Goal: Information Seeking & Learning: Learn about a topic

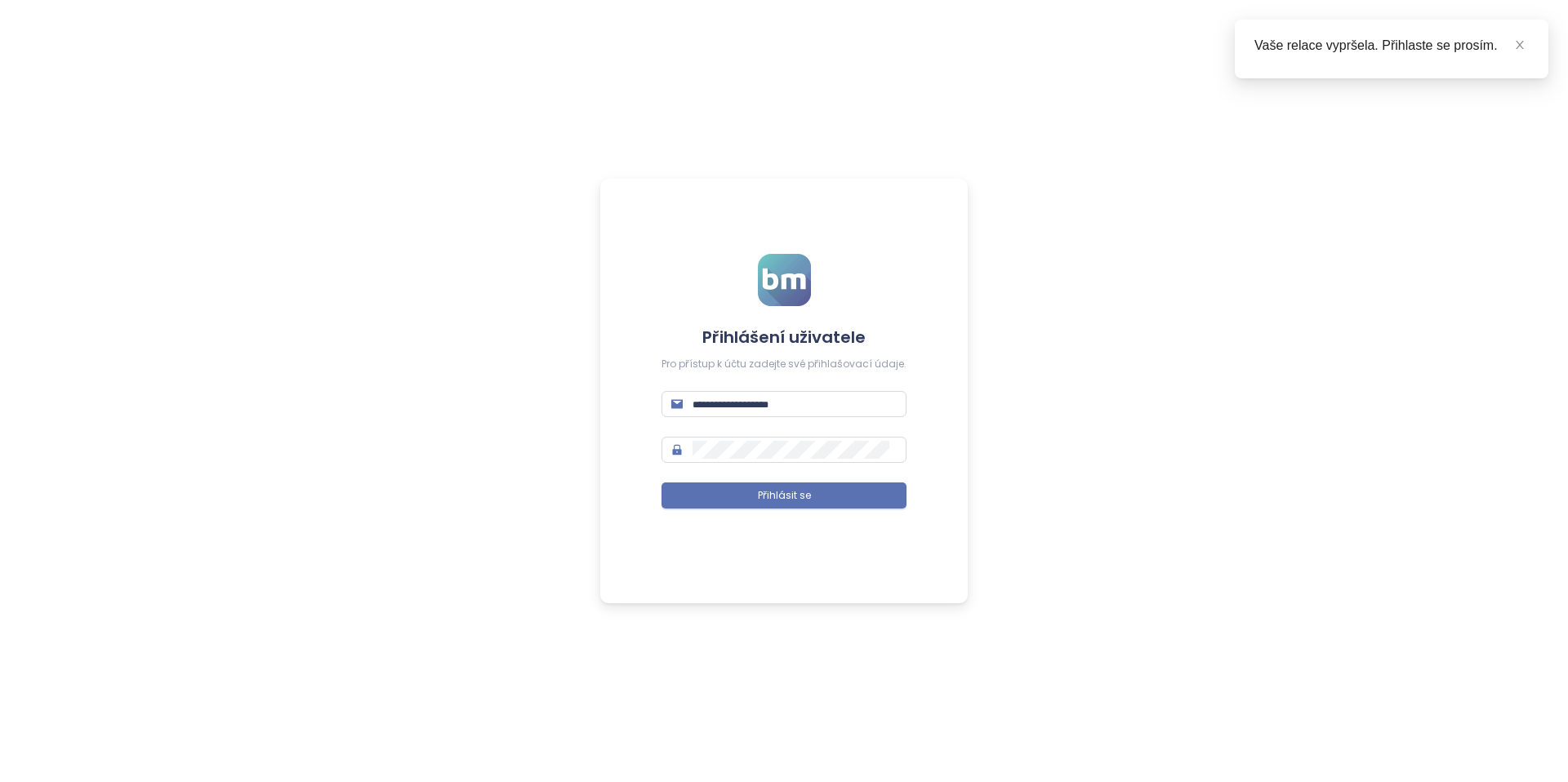
click at [725, 421] on form "Přihlášení uživatele Pro přístup k účtu zadejte své přihlašovací údaje. Přihlás…" at bounding box center [784, 391] width 245 height 275
click at [730, 416] on span at bounding box center [784, 404] width 245 height 26
click at [738, 402] on input "text" at bounding box center [794, 404] width 204 height 18
type input "**********"
click at [777, 500] on span "Přihlásit se" at bounding box center [784, 496] width 53 height 16
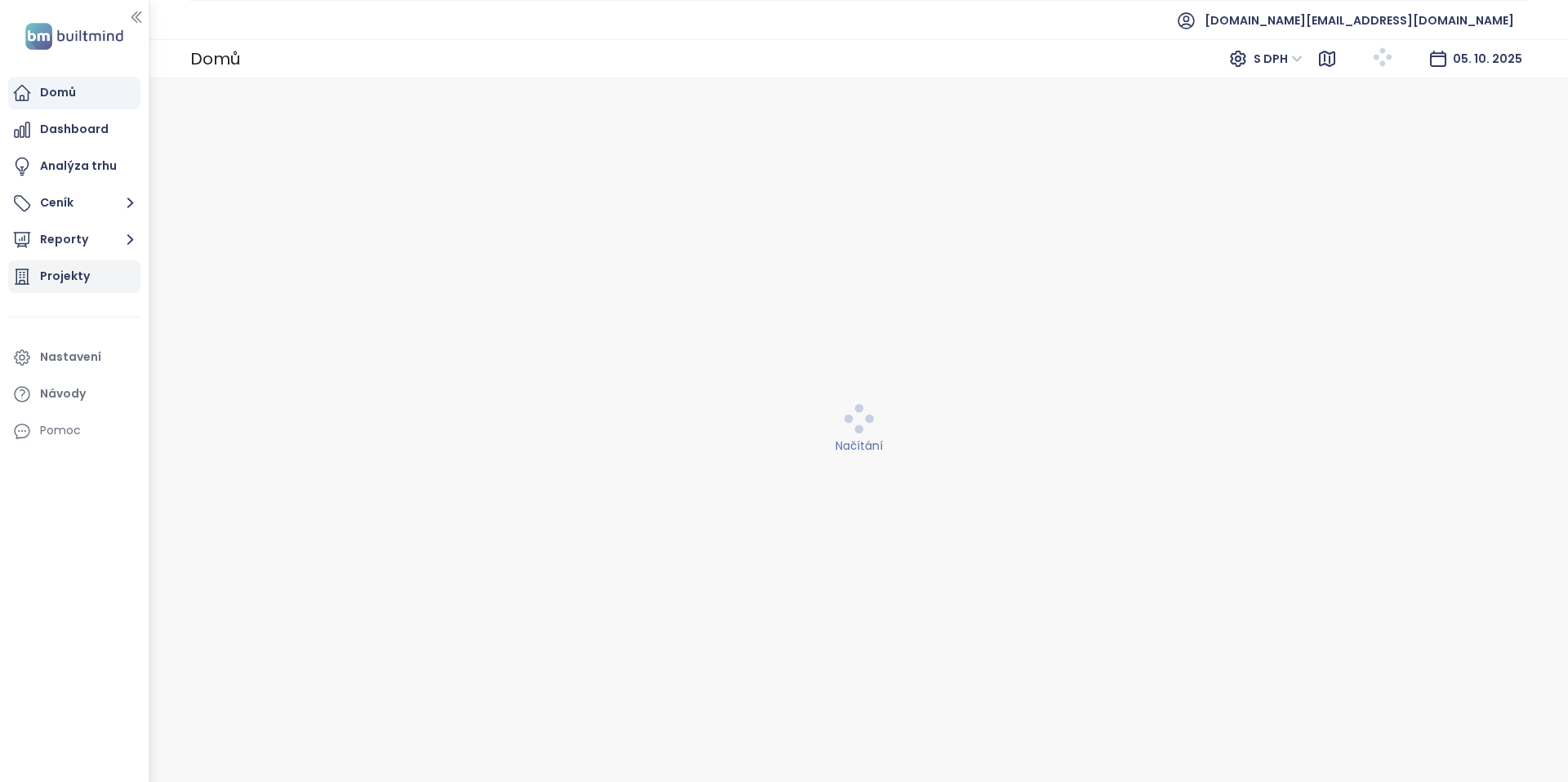
click at [64, 279] on div "Projekty" at bounding box center [64, 277] width 49 height 21
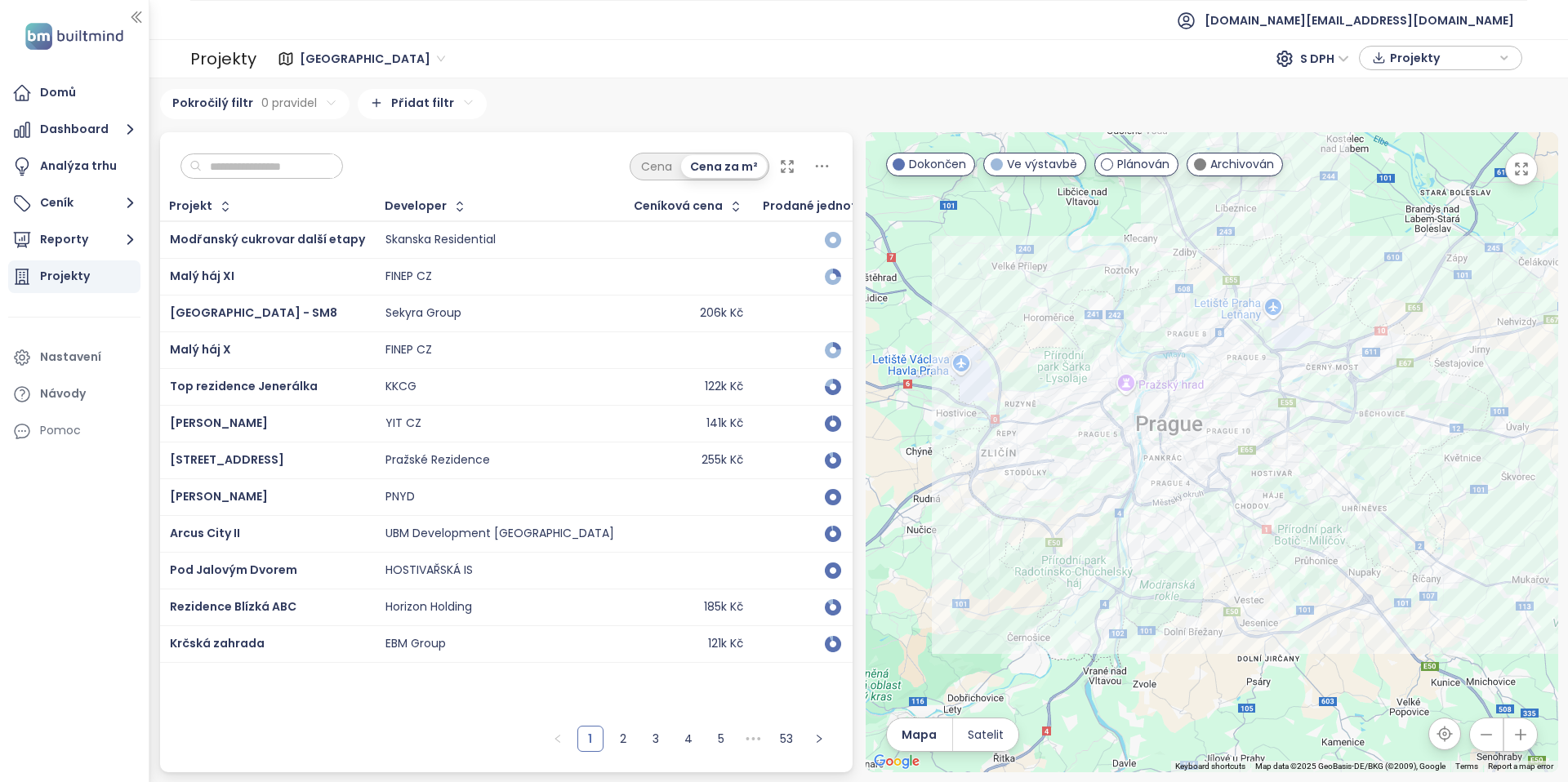
click at [281, 159] on input "text" at bounding box center [267, 167] width 132 height 24
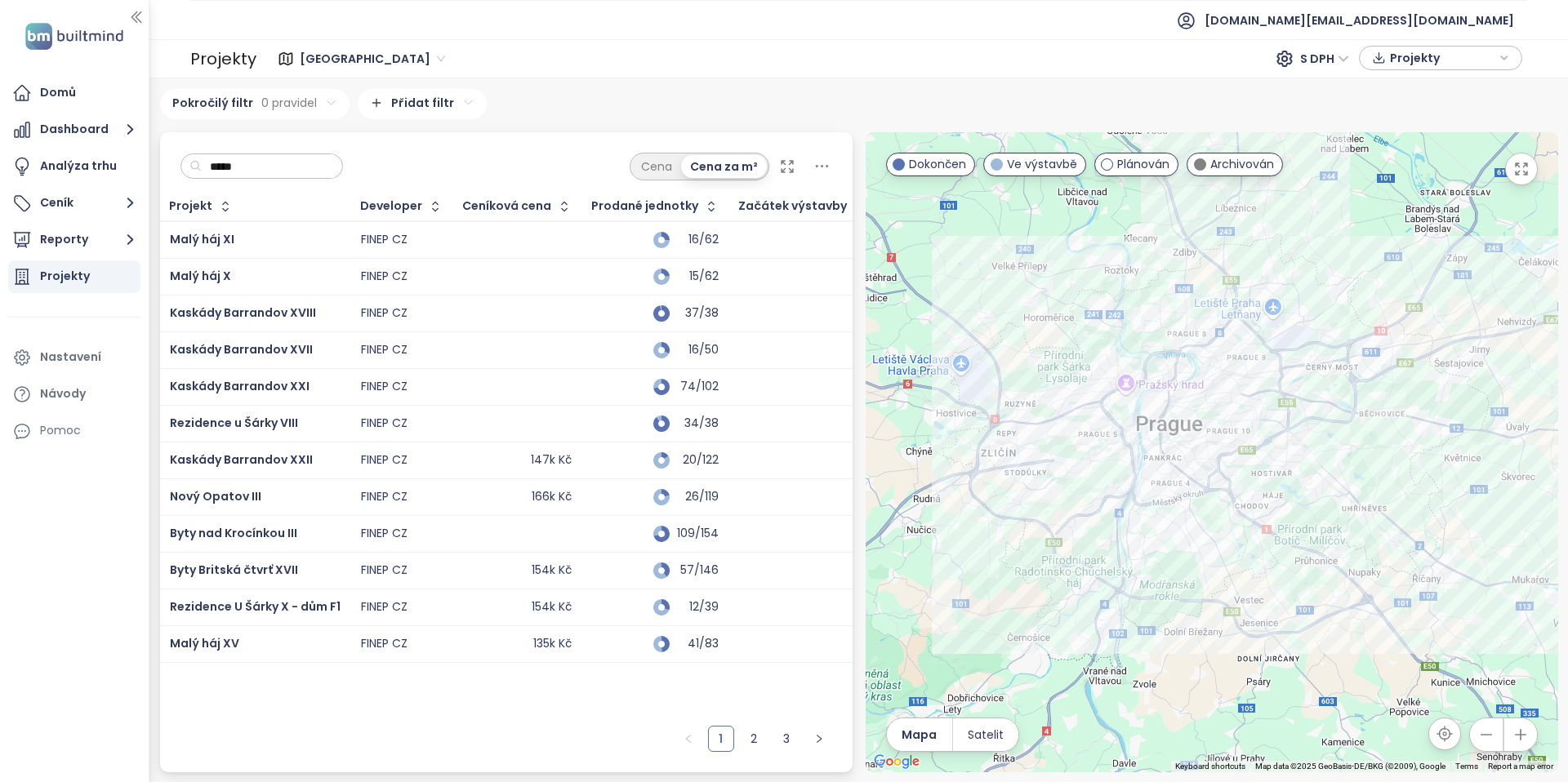
type input "*****"
click at [682, 205] on span "Prodané jednotky" at bounding box center [644, 206] width 107 height 10
click at [703, 207] on icon "button" at bounding box center [711, 207] width 16 height 16
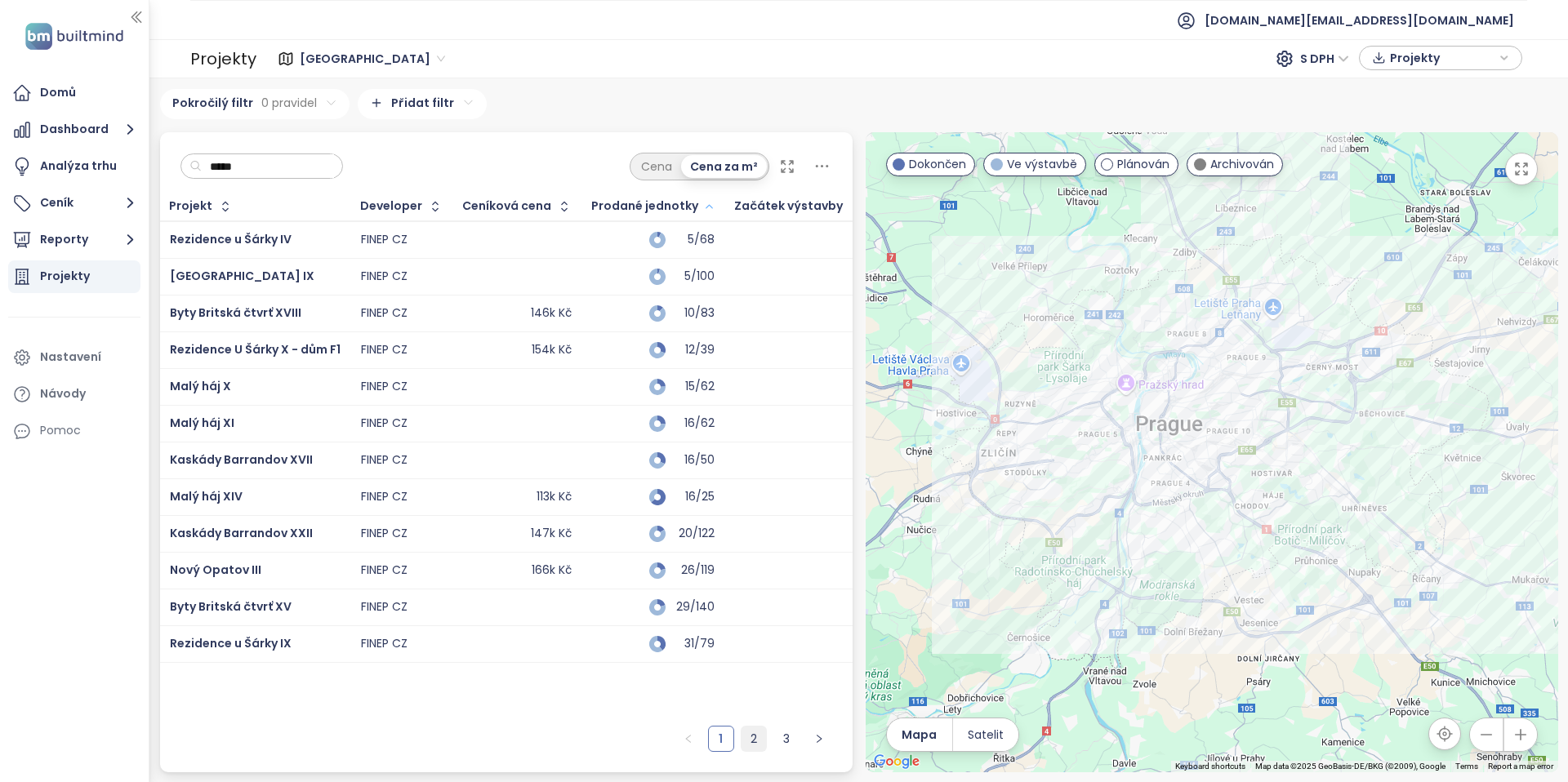
click at [754, 742] on link "2" at bounding box center [754, 739] width 24 height 24
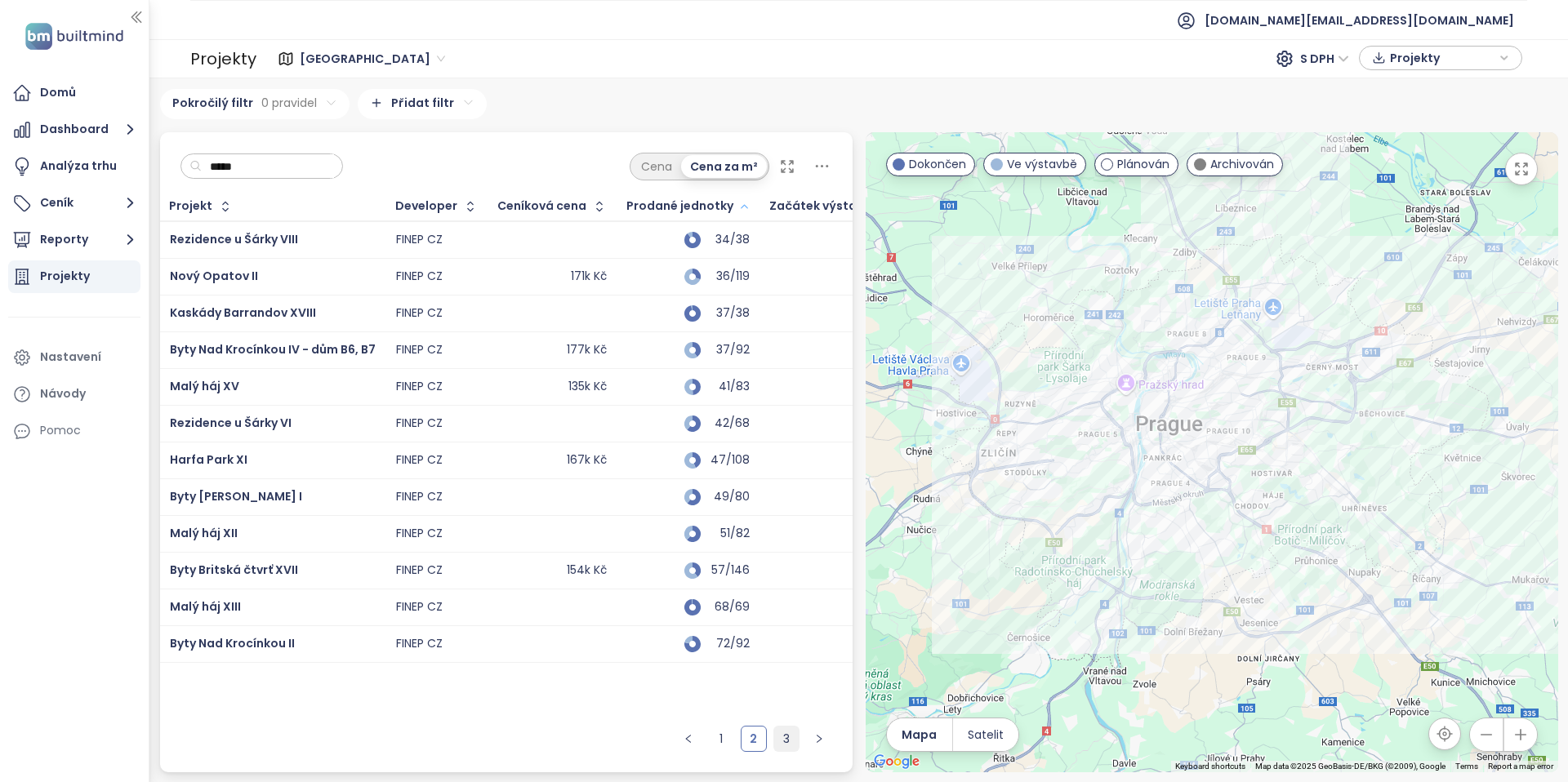
click at [789, 739] on link "3" at bounding box center [787, 739] width 24 height 24
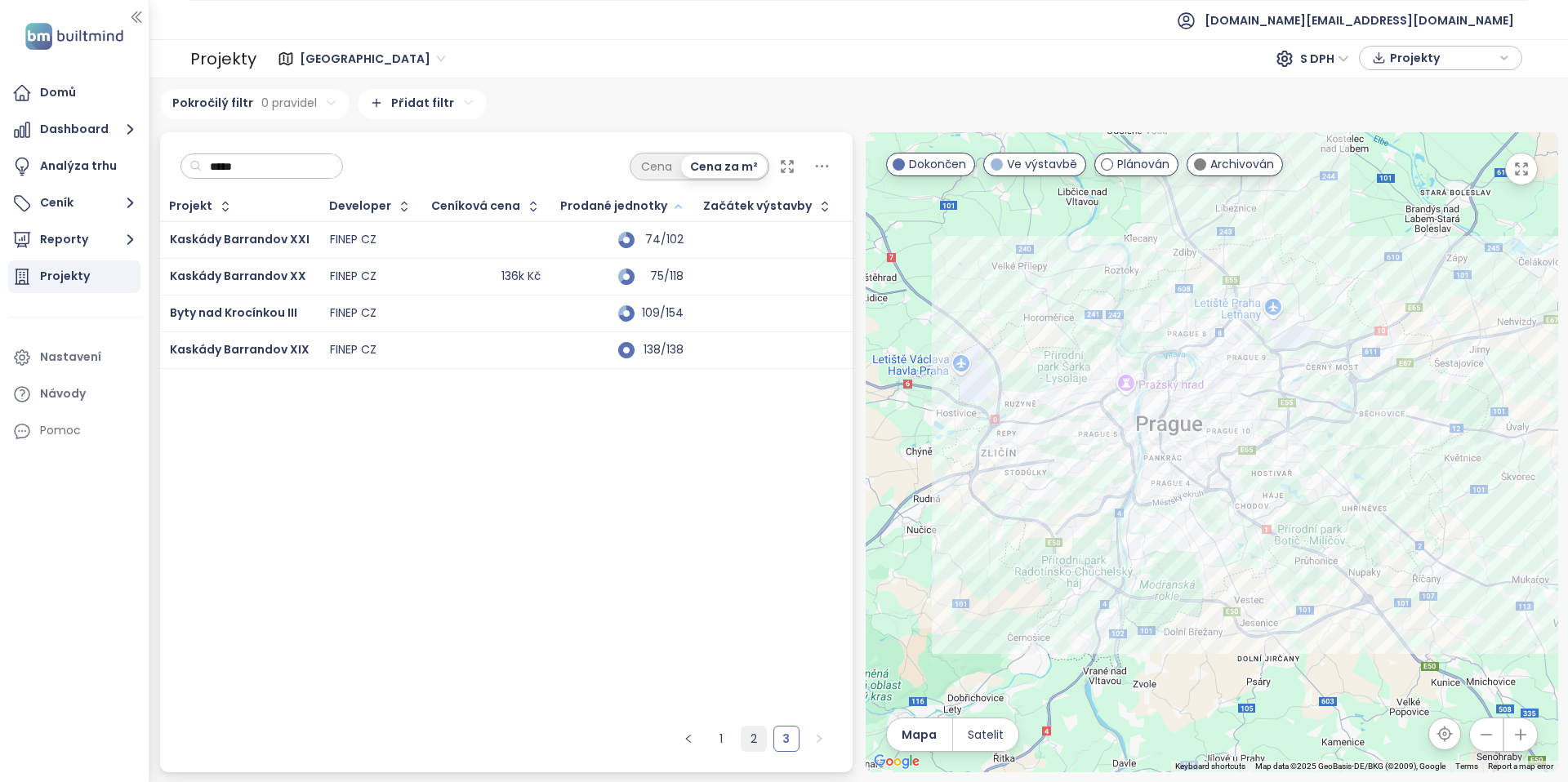
click at [754, 736] on link "2" at bounding box center [754, 739] width 24 height 24
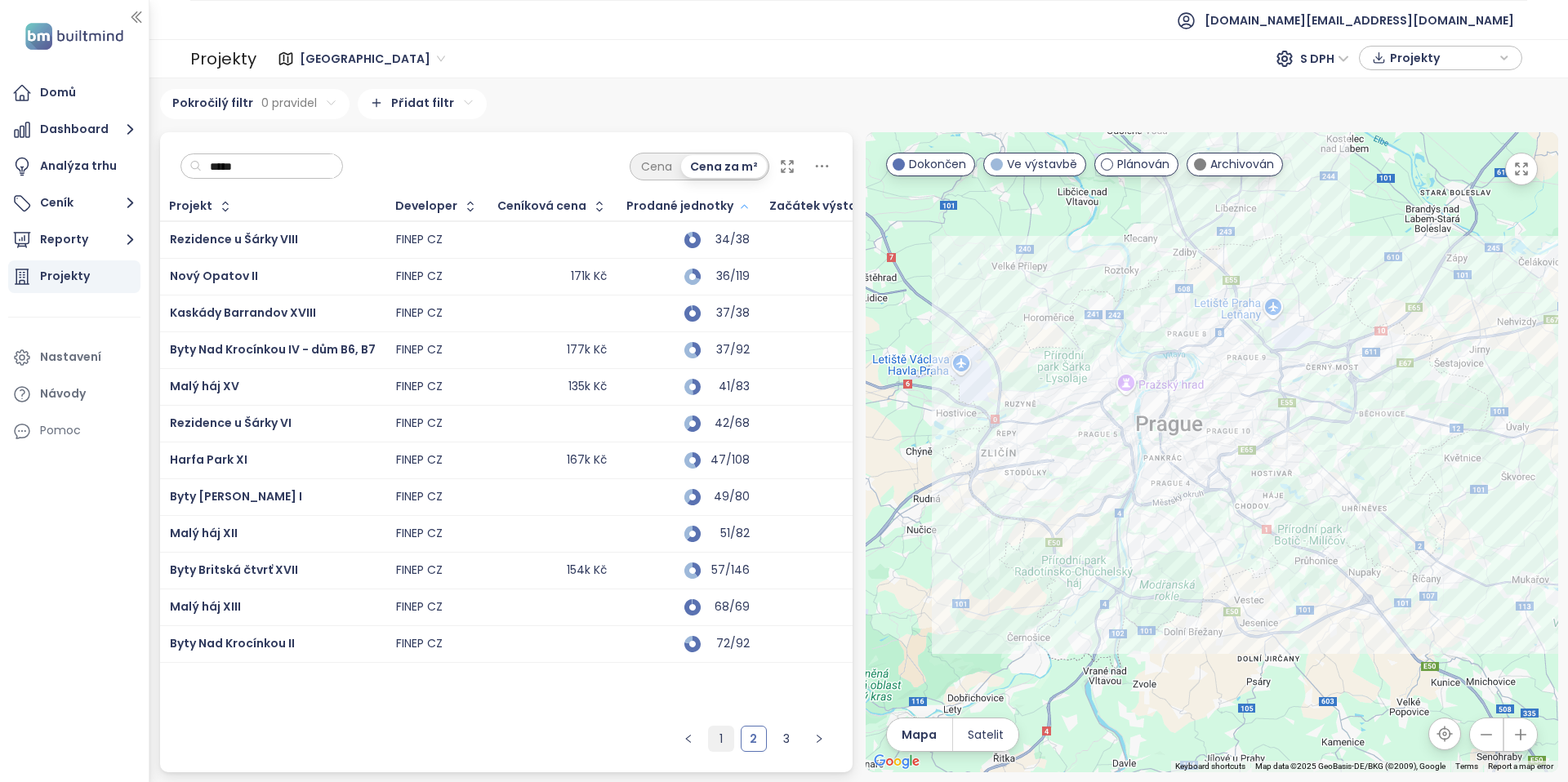
click at [716, 739] on link "1" at bounding box center [721, 739] width 24 height 24
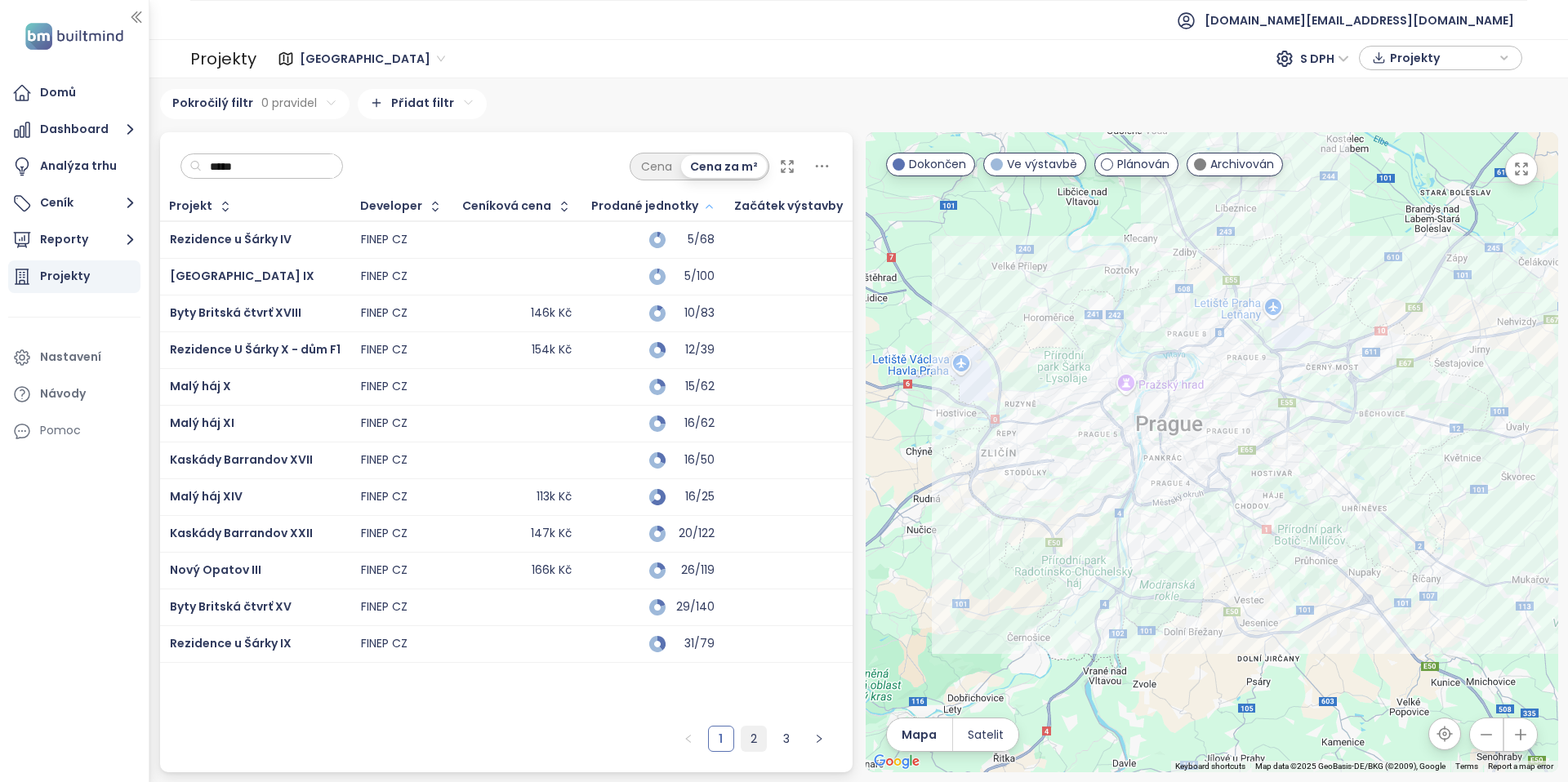
click at [755, 741] on link "2" at bounding box center [754, 739] width 24 height 24
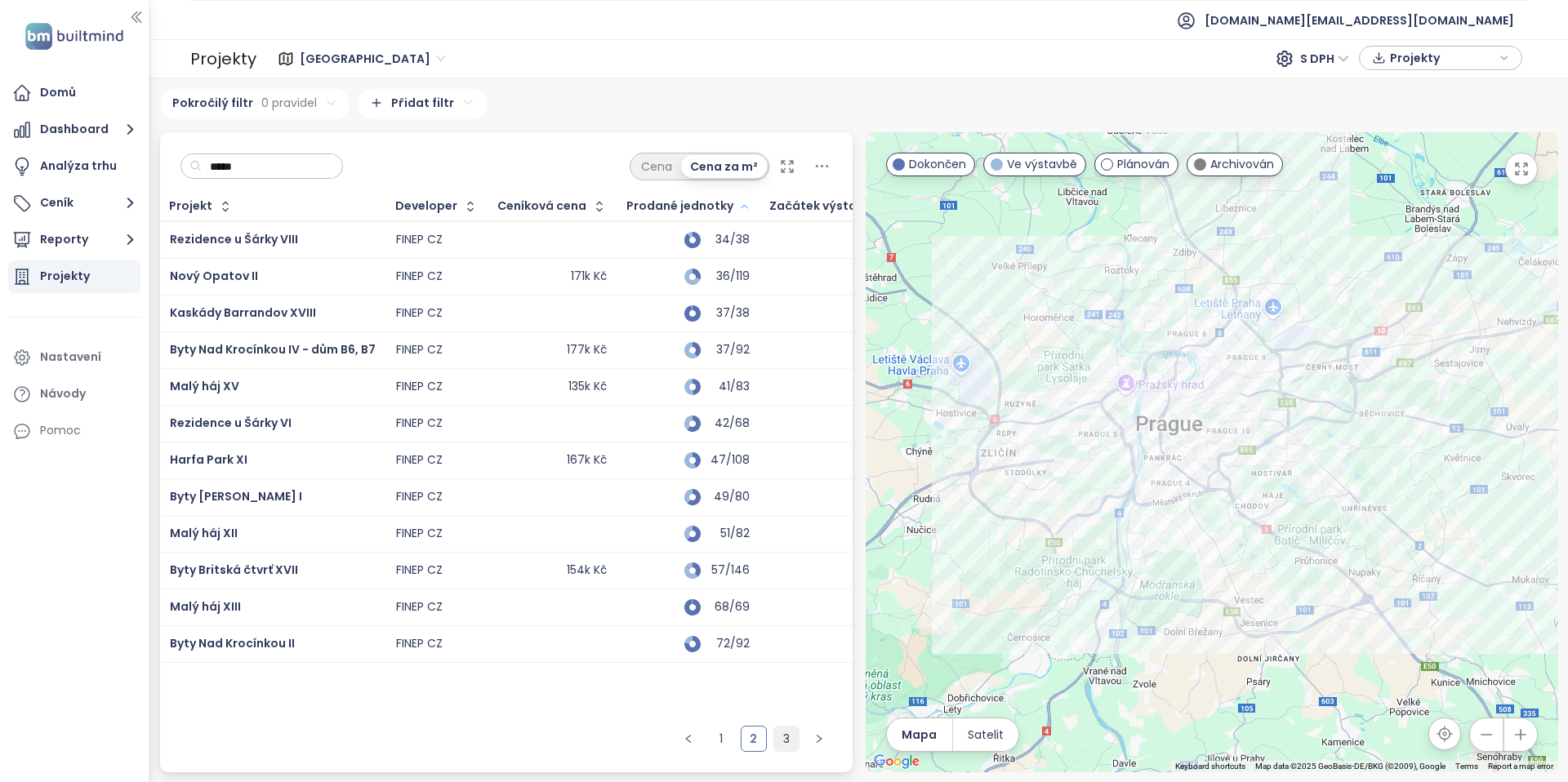
click at [793, 741] on link "3" at bounding box center [787, 739] width 24 height 24
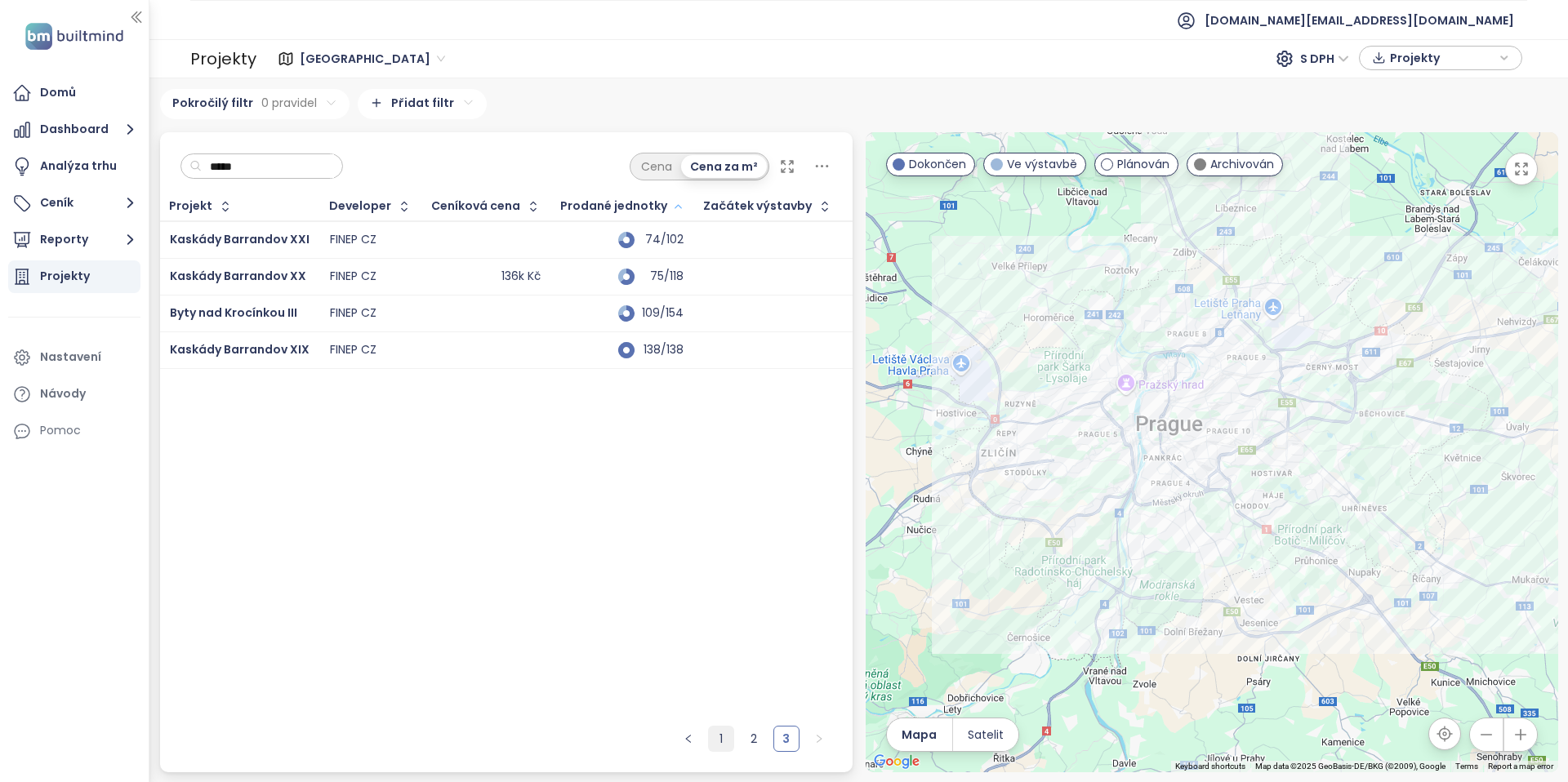
click at [724, 739] on link "1" at bounding box center [721, 739] width 24 height 24
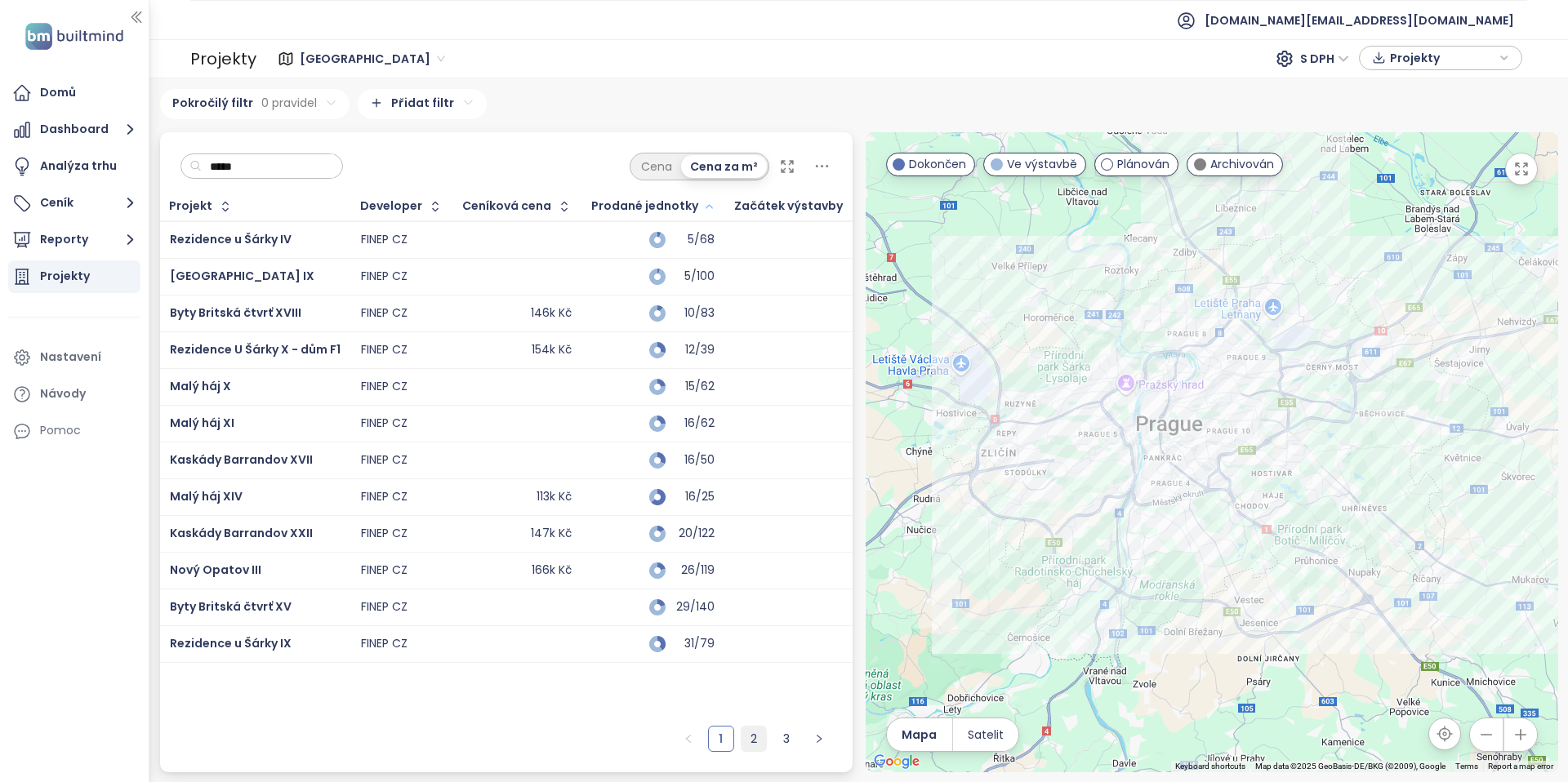
click at [750, 739] on link "2" at bounding box center [754, 739] width 24 height 24
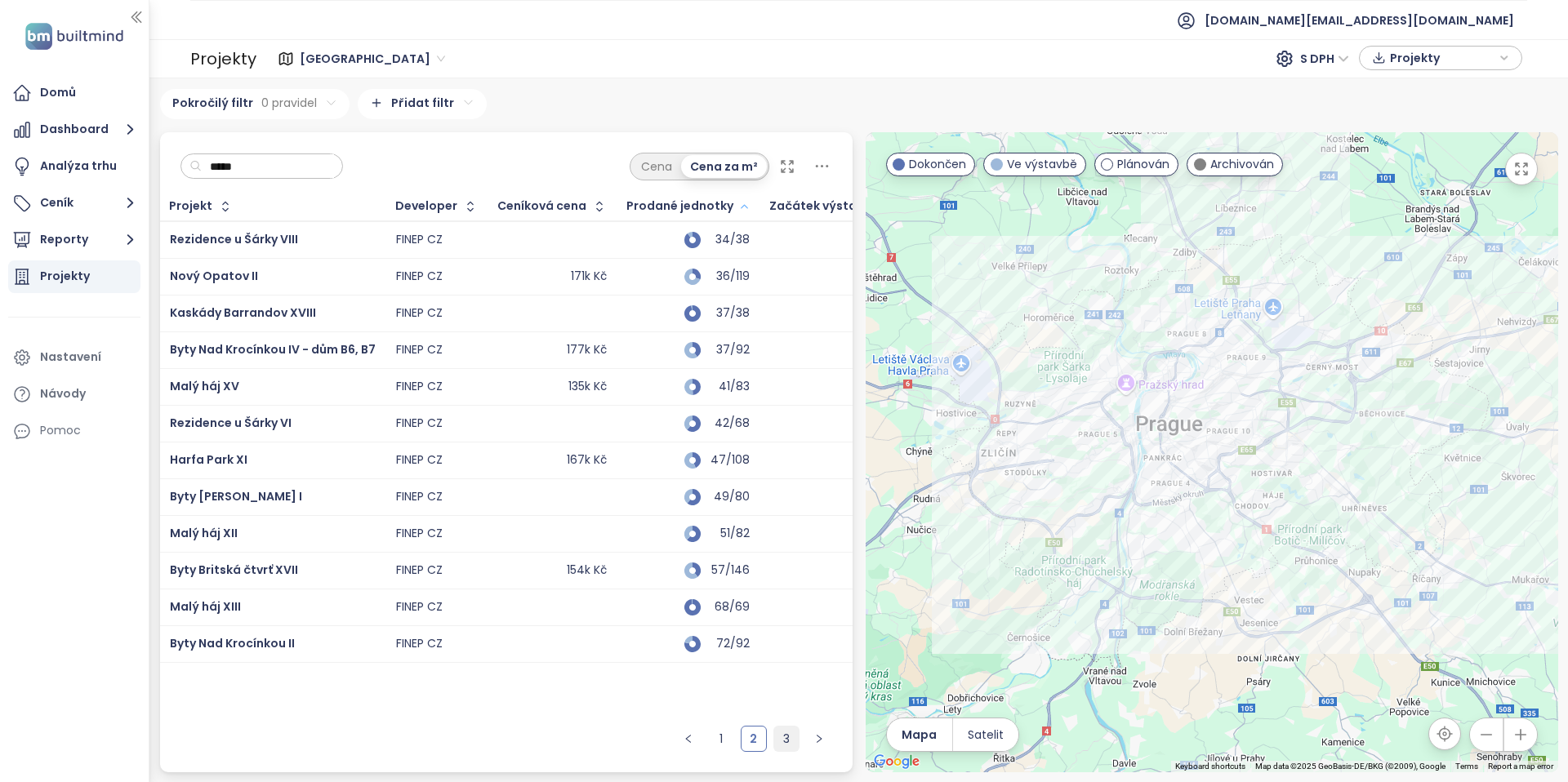
click at [781, 731] on link "3" at bounding box center [787, 739] width 24 height 24
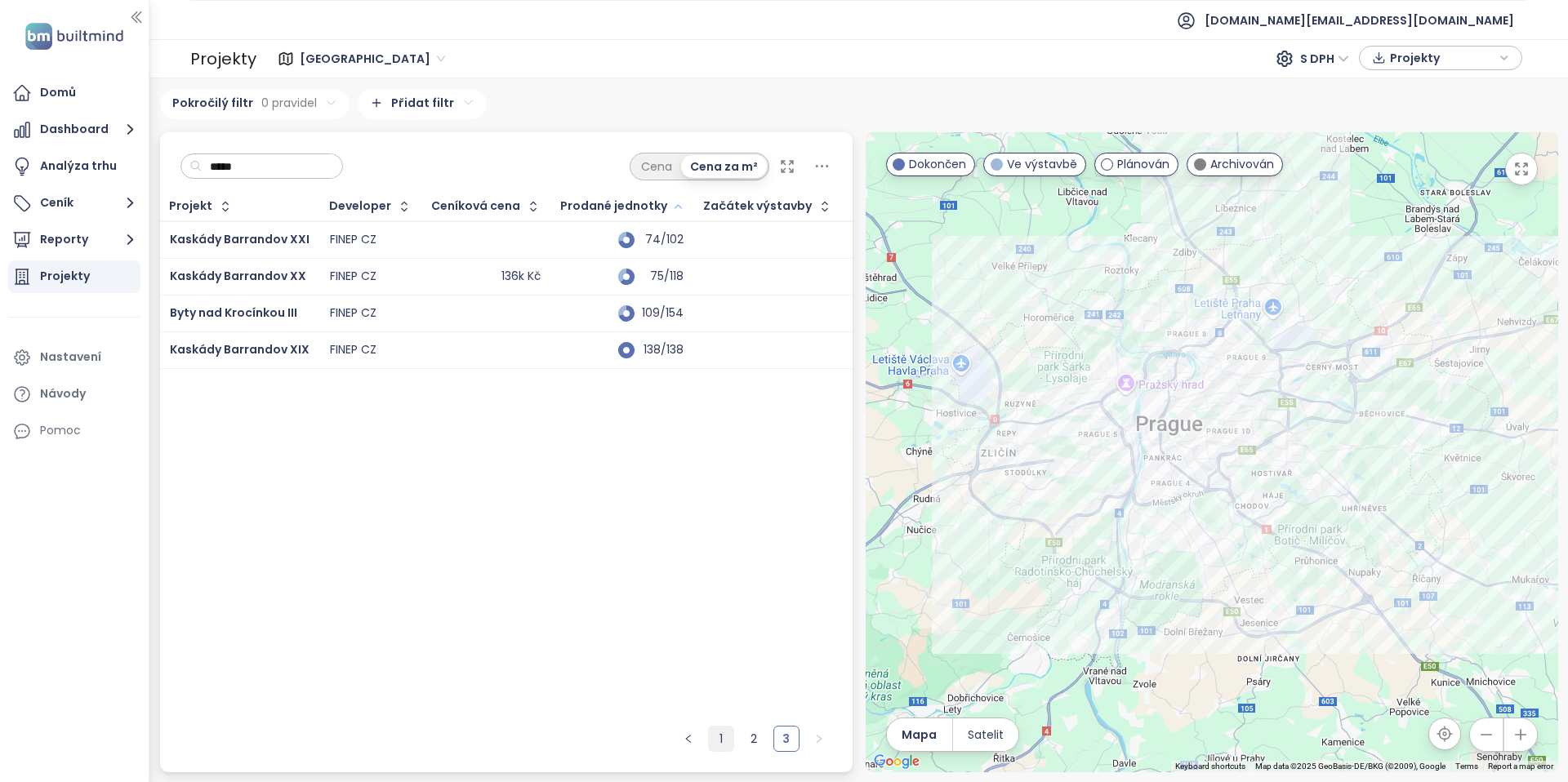
click at [724, 739] on link "1" at bounding box center [721, 739] width 24 height 24
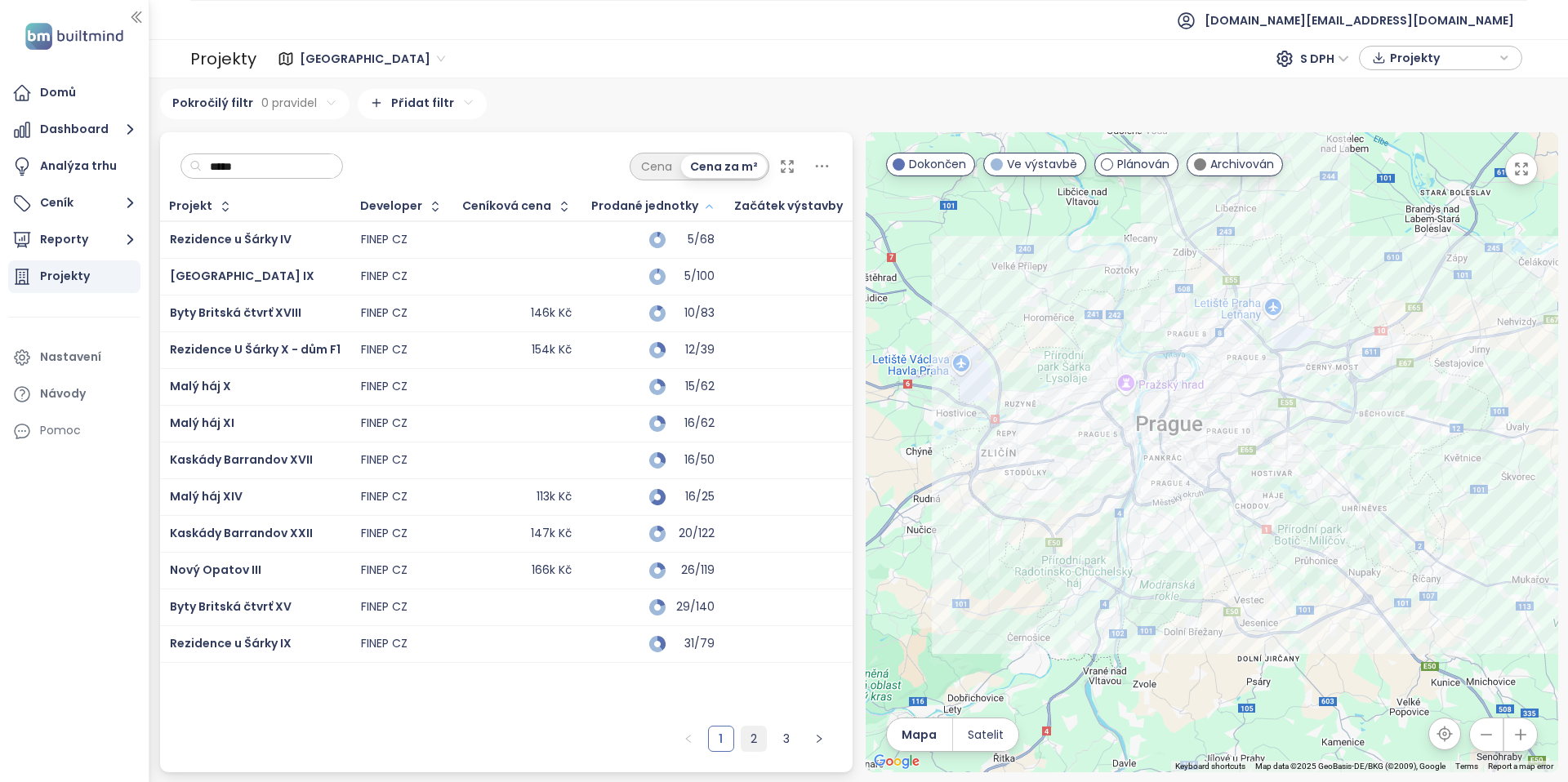
click at [753, 740] on link "2" at bounding box center [754, 739] width 24 height 24
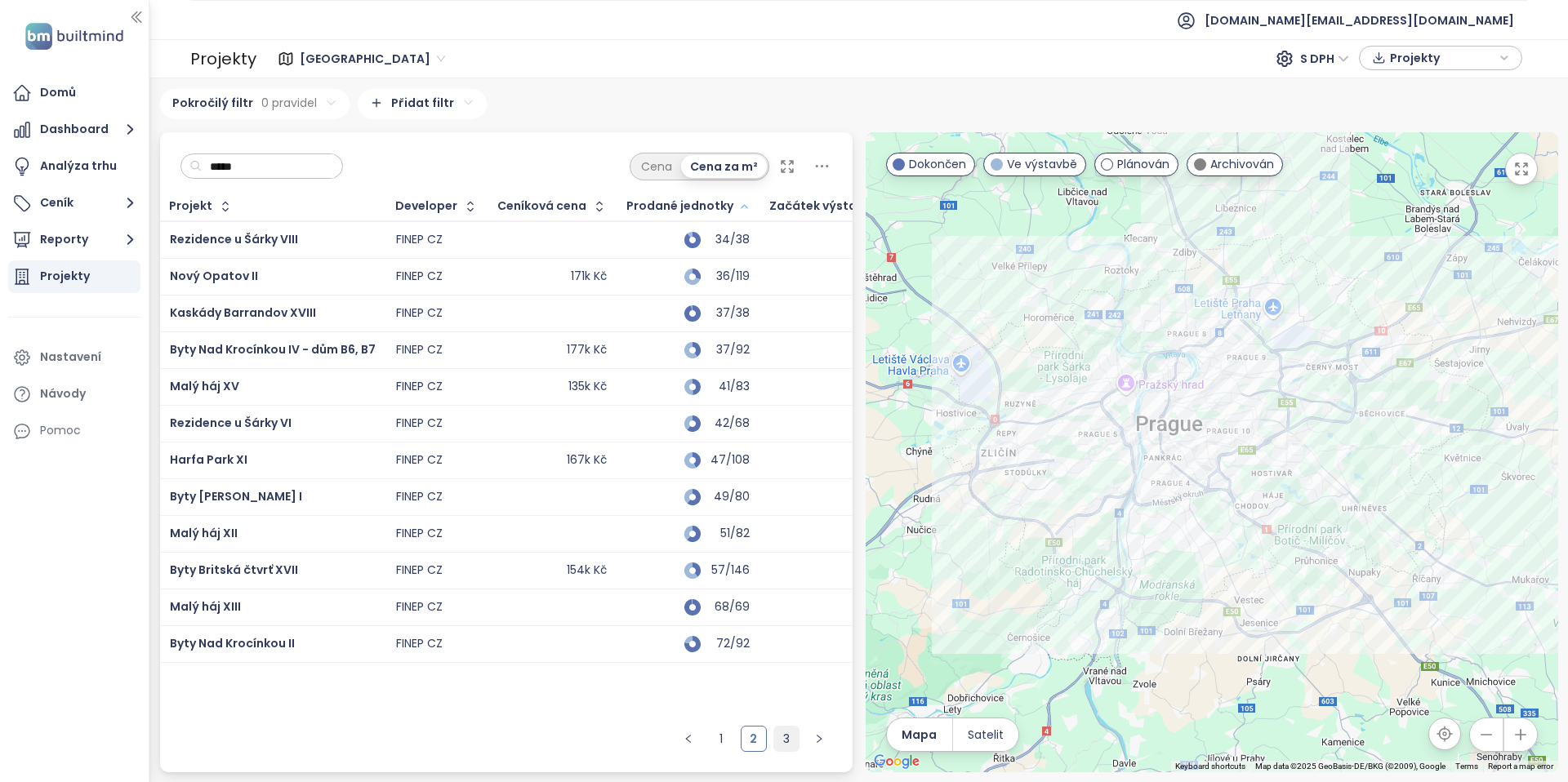
click at [790, 746] on link "3" at bounding box center [787, 739] width 24 height 24
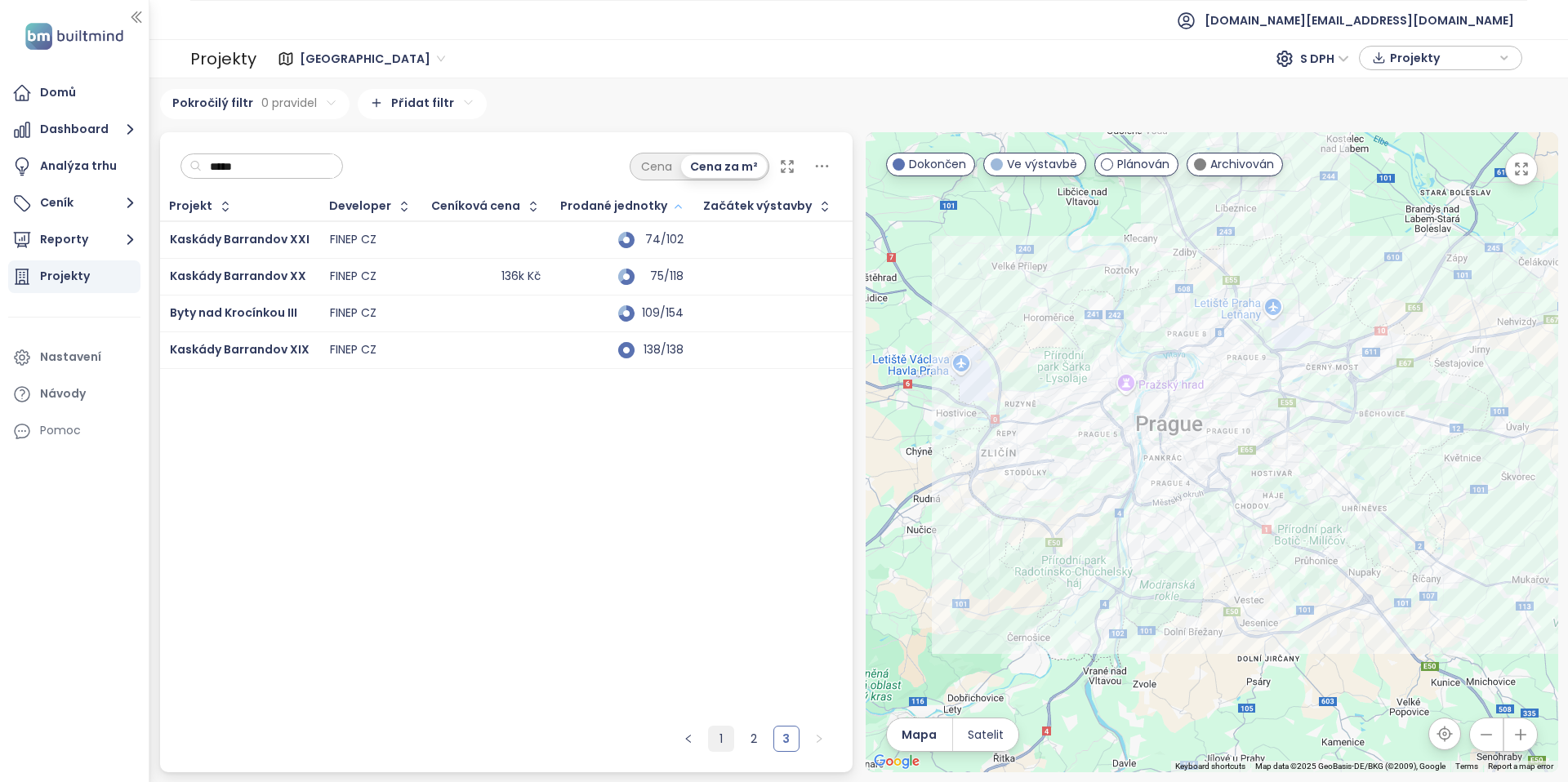
click at [715, 740] on link "1" at bounding box center [721, 739] width 24 height 24
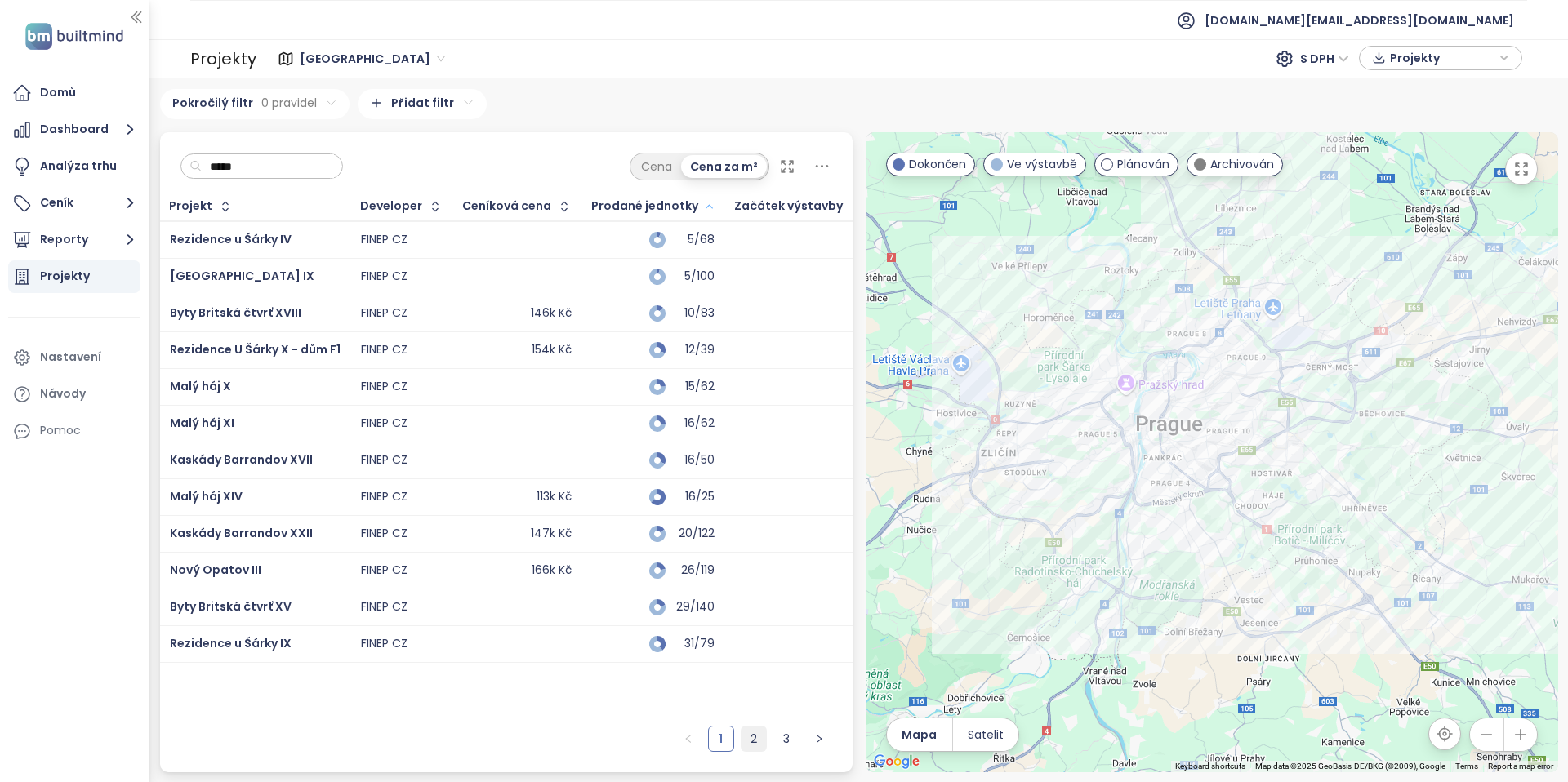
click at [762, 734] on link "2" at bounding box center [754, 739] width 24 height 24
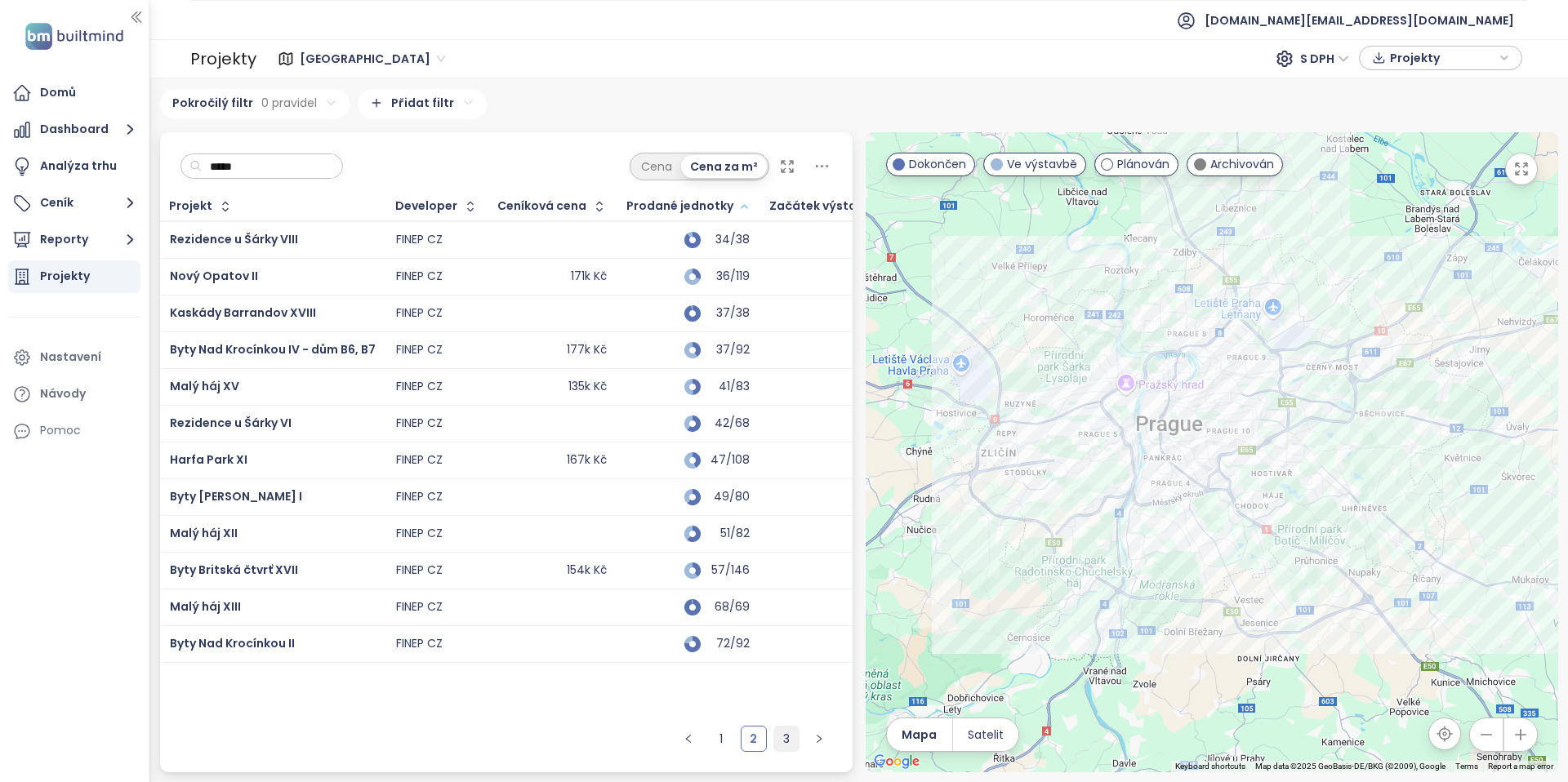
click at [791, 733] on link "3" at bounding box center [787, 739] width 24 height 24
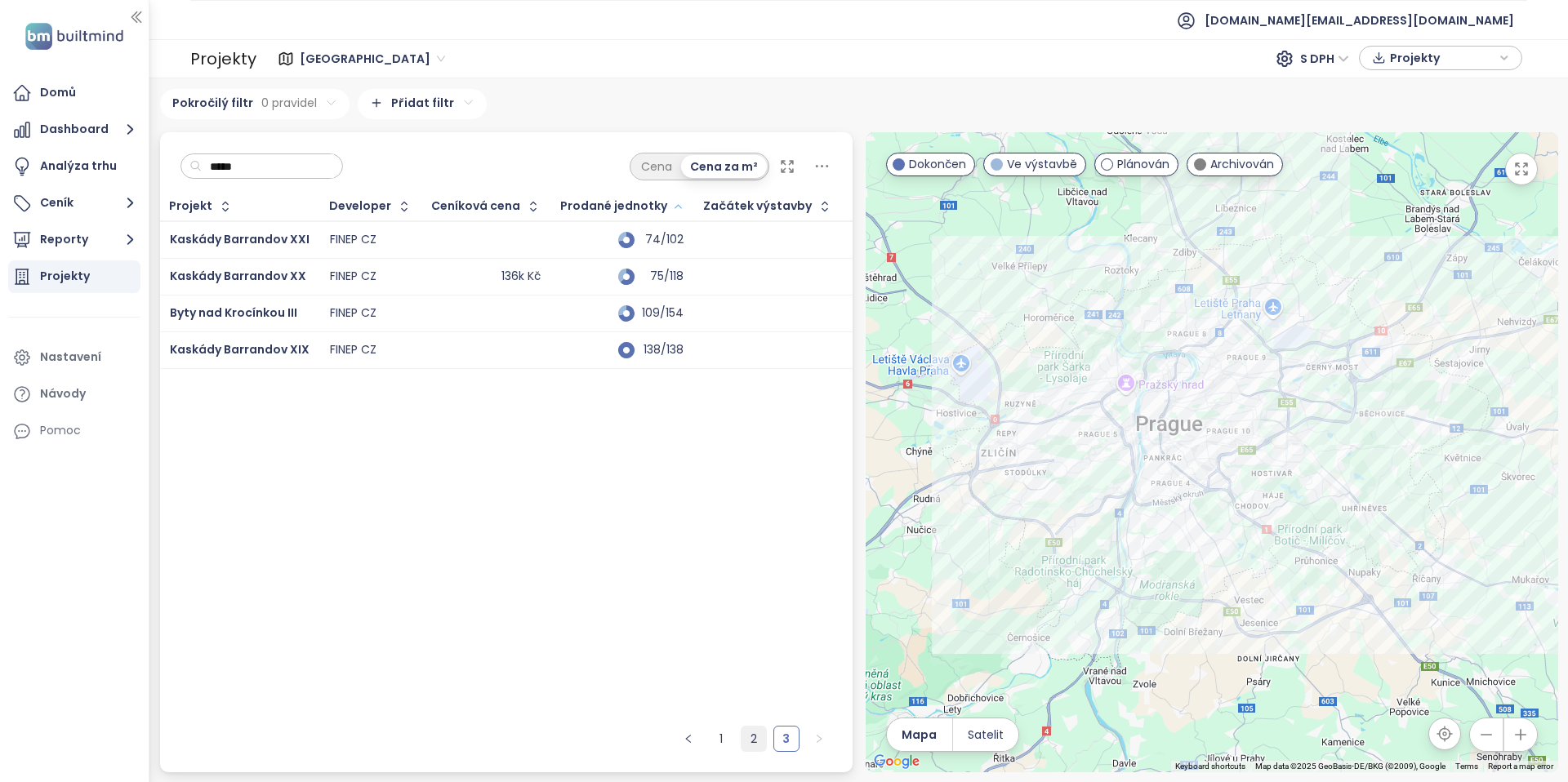
click at [757, 740] on link "2" at bounding box center [754, 739] width 24 height 24
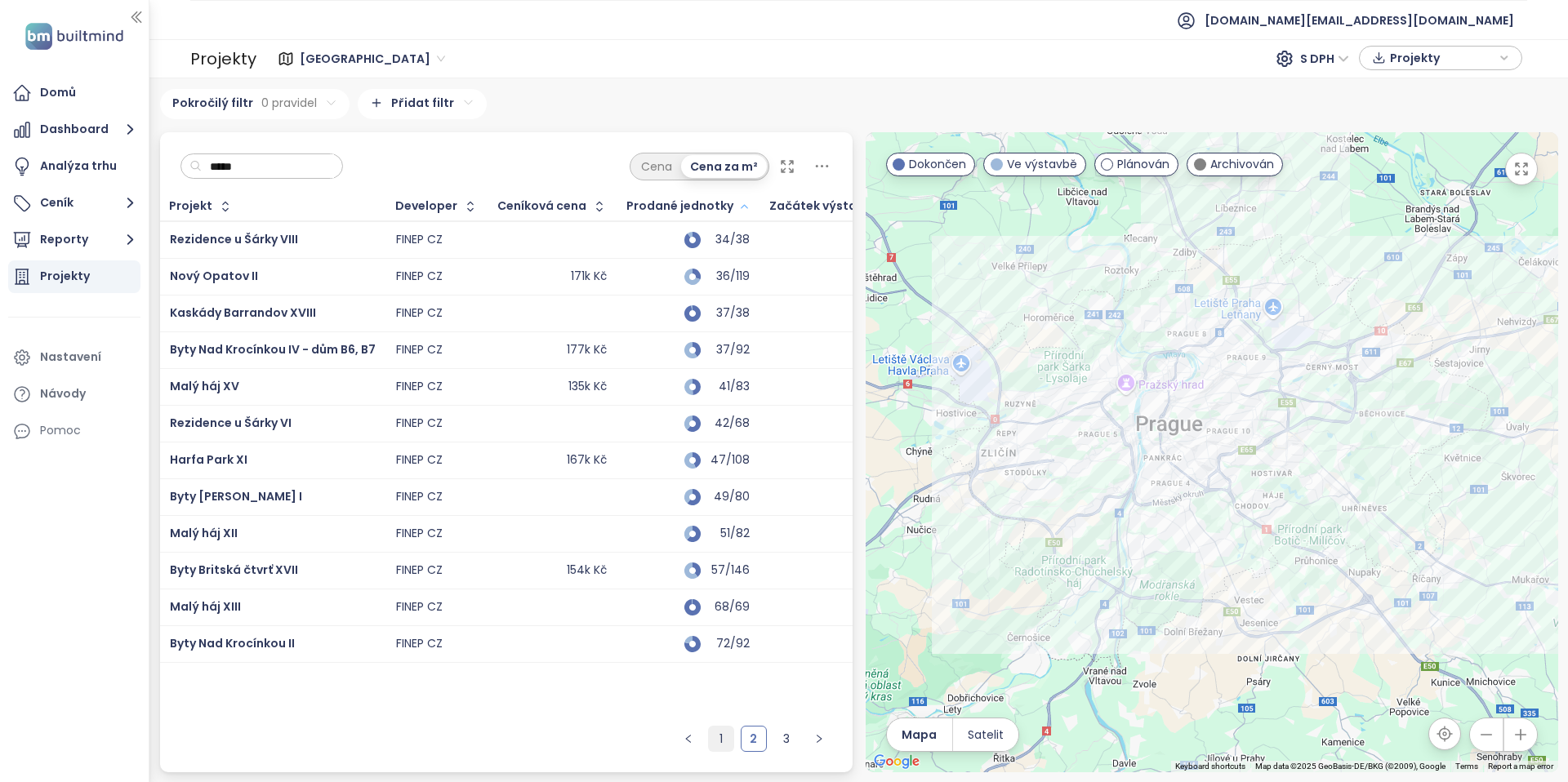
click at [725, 733] on link "1" at bounding box center [721, 739] width 24 height 24
